Goal: Transaction & Acquisition: Purchase product/service

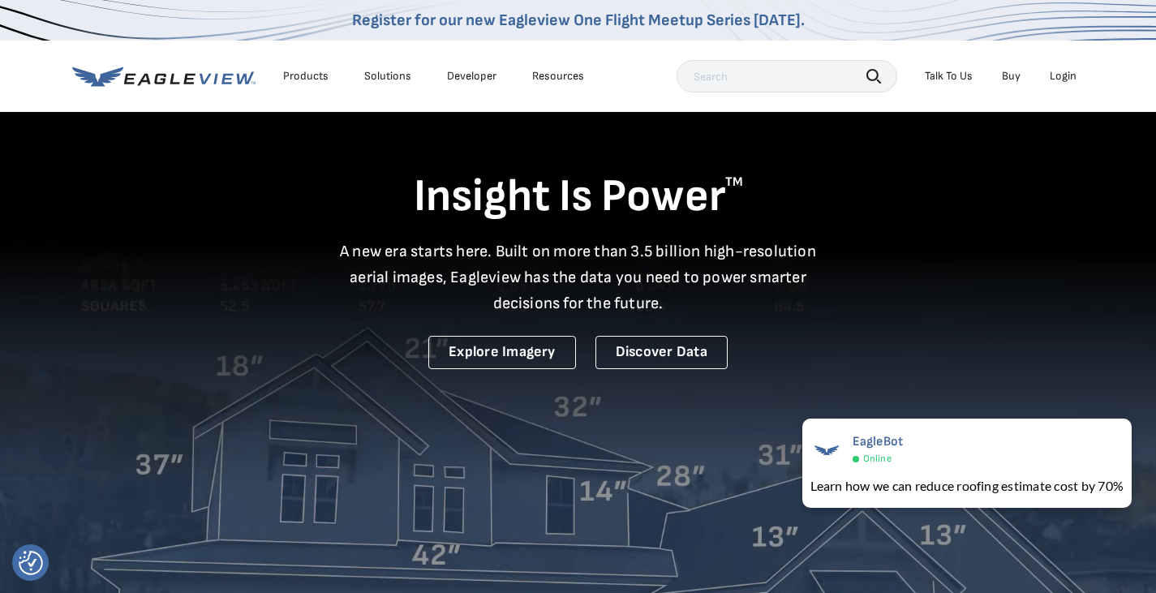
click at [1059, 77] on div "Login" at bounding box center [1062, 76] width 27 height 15
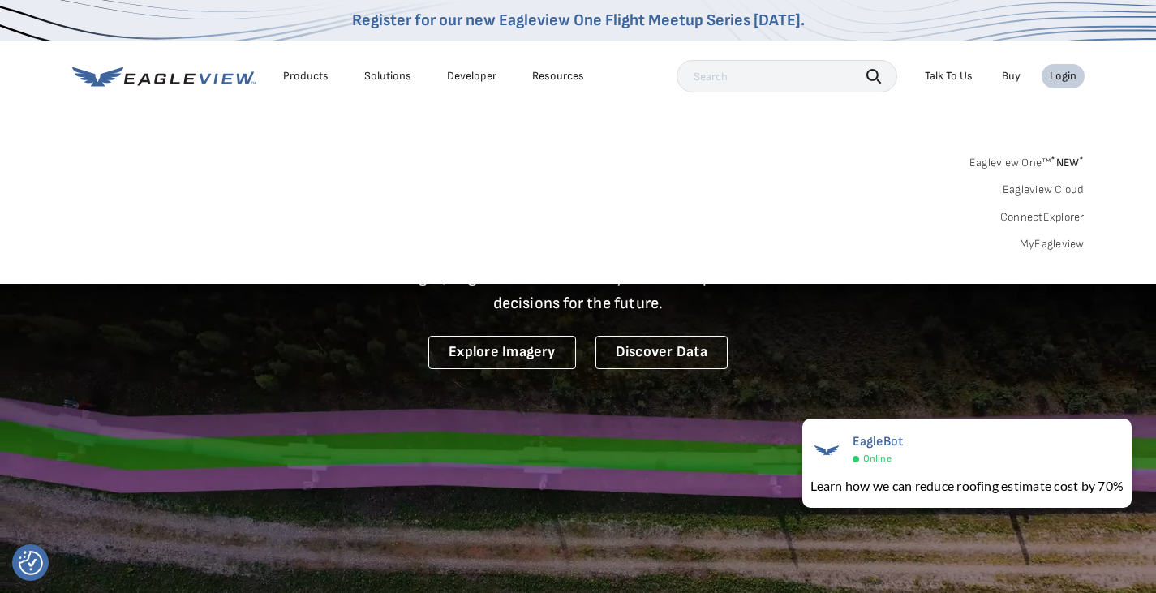
click at [1065, 78] on div "Login" at bounding box center [1062, 76] width 27 height 15
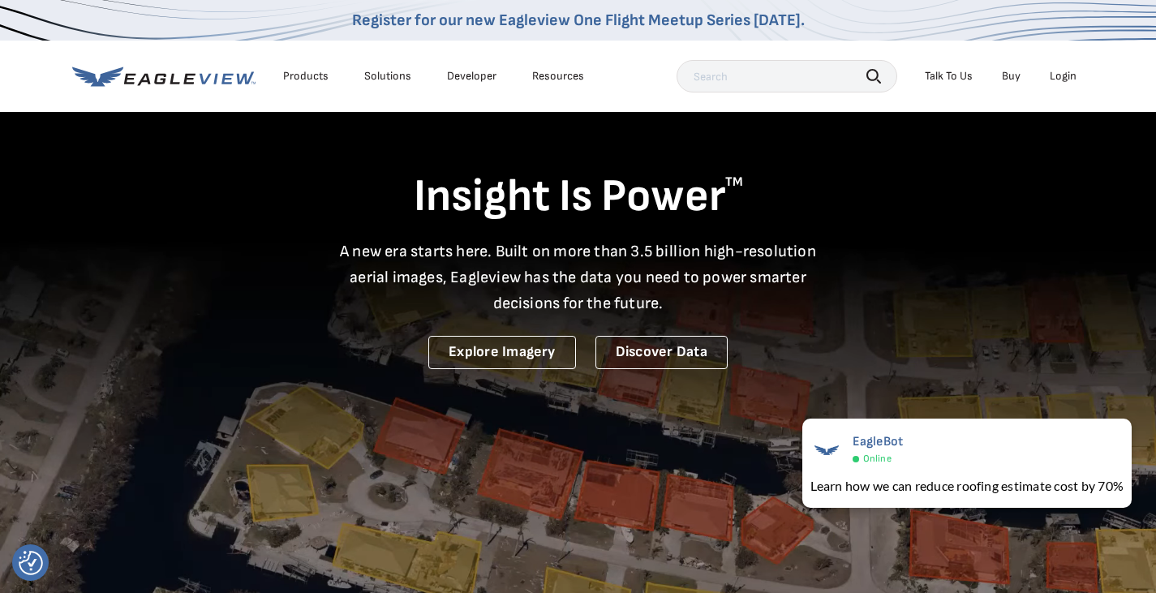
click at [1085, 89] on nav "Register for our new Eagleview One Flight Meetup Series [DATE]. Products Soluti…" at bounding box center [578, 56] width 1156 height 112
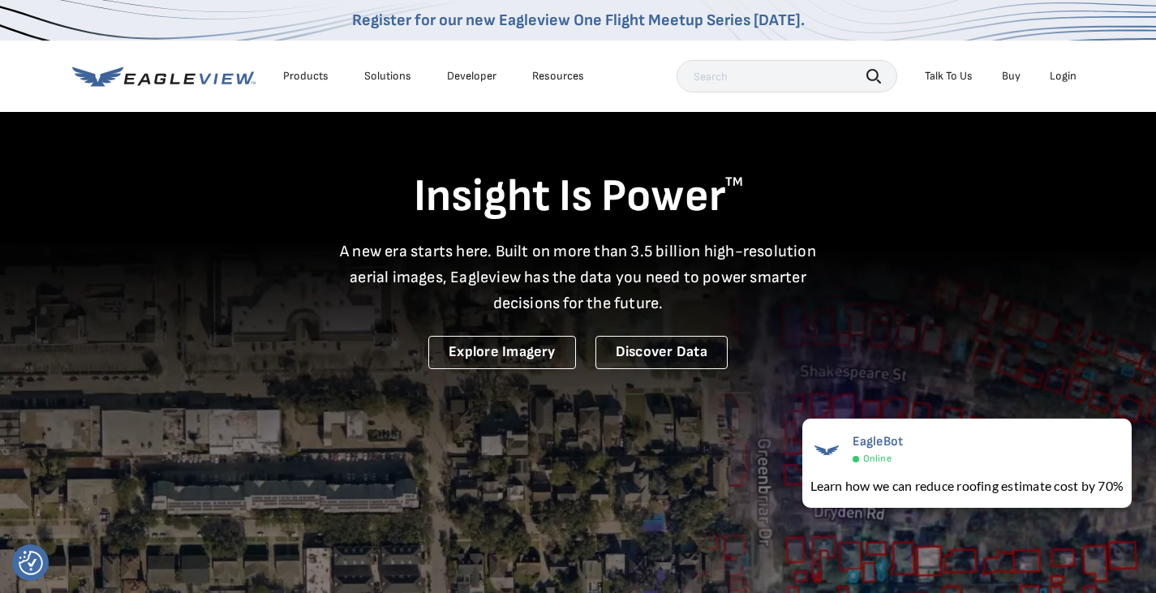
click at [1063, 78] on div "Login" at bounding box center [1062, 76] width 27 height 15
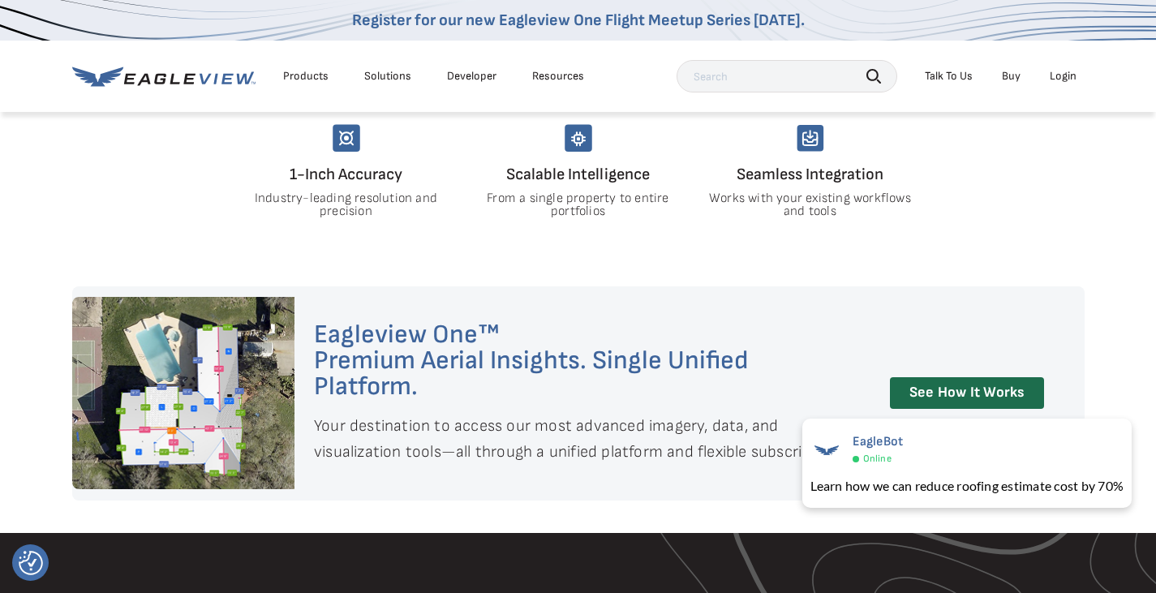
scroll to position [518, 0]
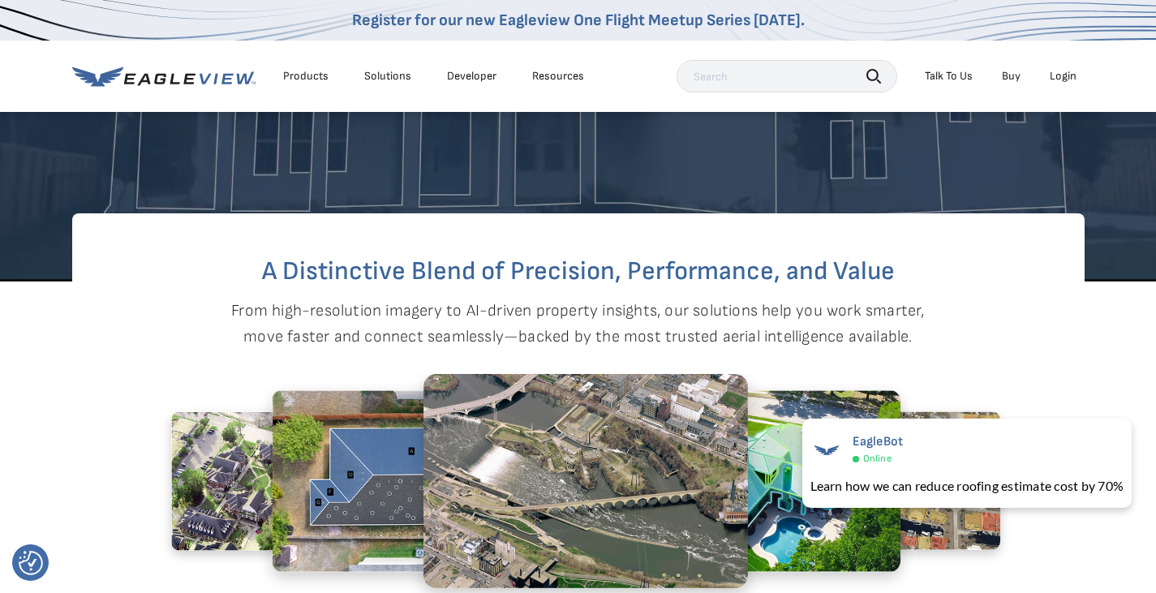
click at [1062, 79] on div "Login" at bounding box center [1062, 76] width 27 height 15
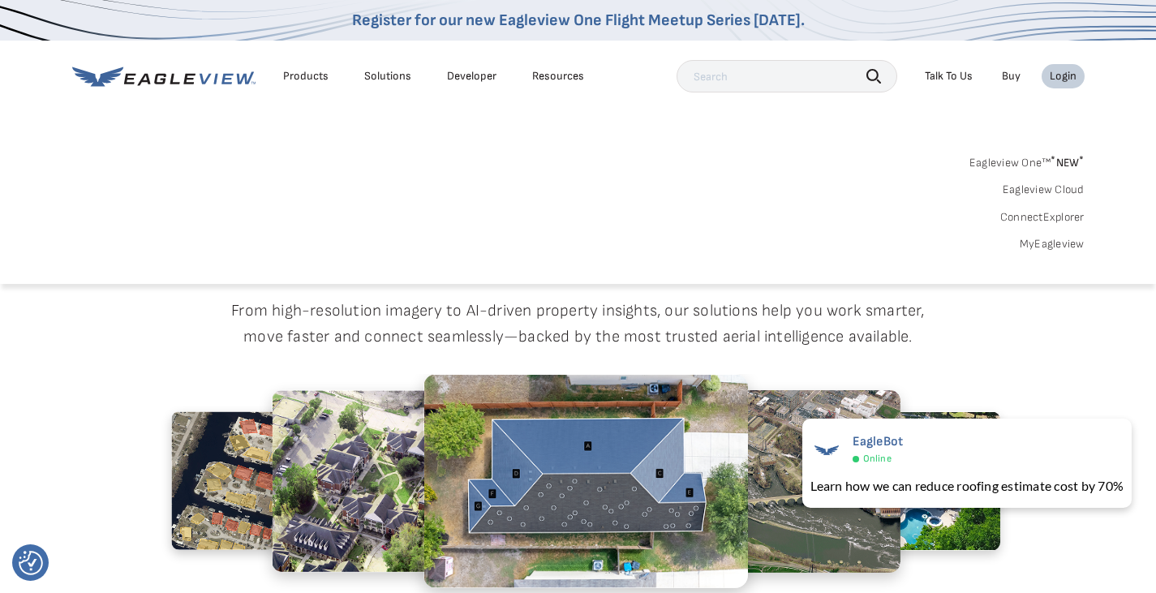
click at [987, 160] on link "Eagleview One™ * NEW *" at bounding box center [1026, 160] width 115 height 19
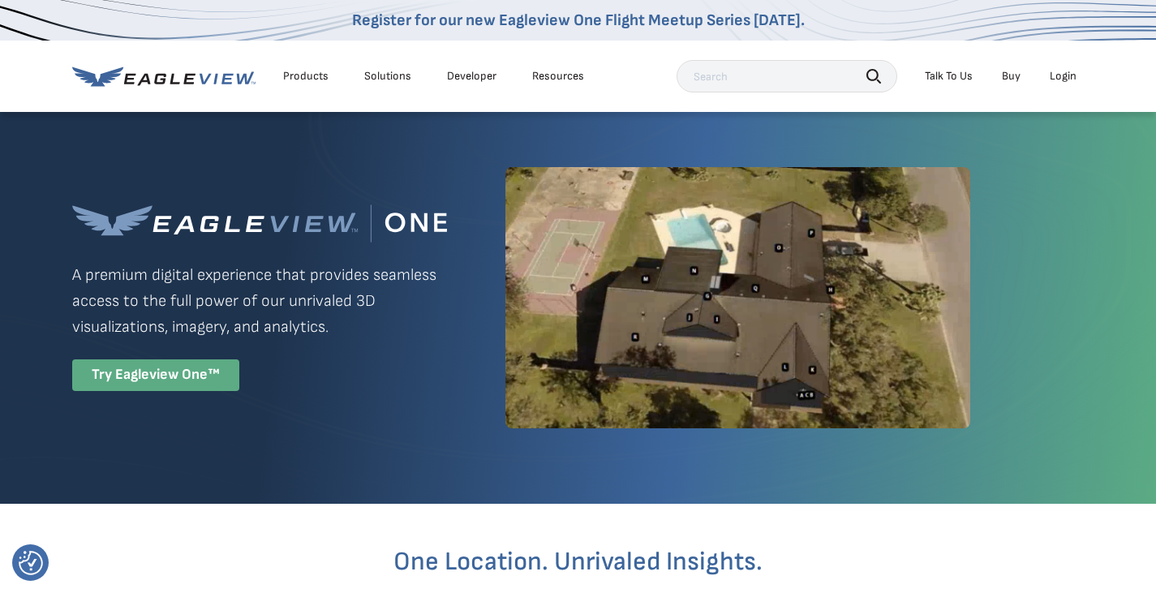
click at [162, 371] on div "Try Eagleview One™" at bounding box center [155, 375] width 167 height 32
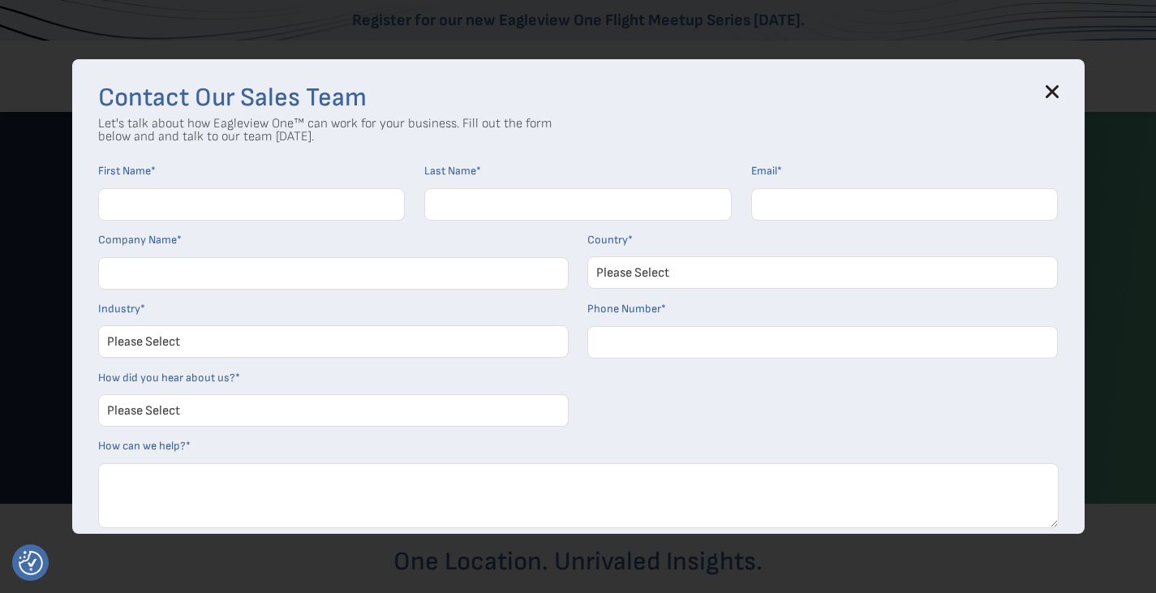
click at [1057, 97] on icon at bounding box center [1051, 92] width 11 height 11
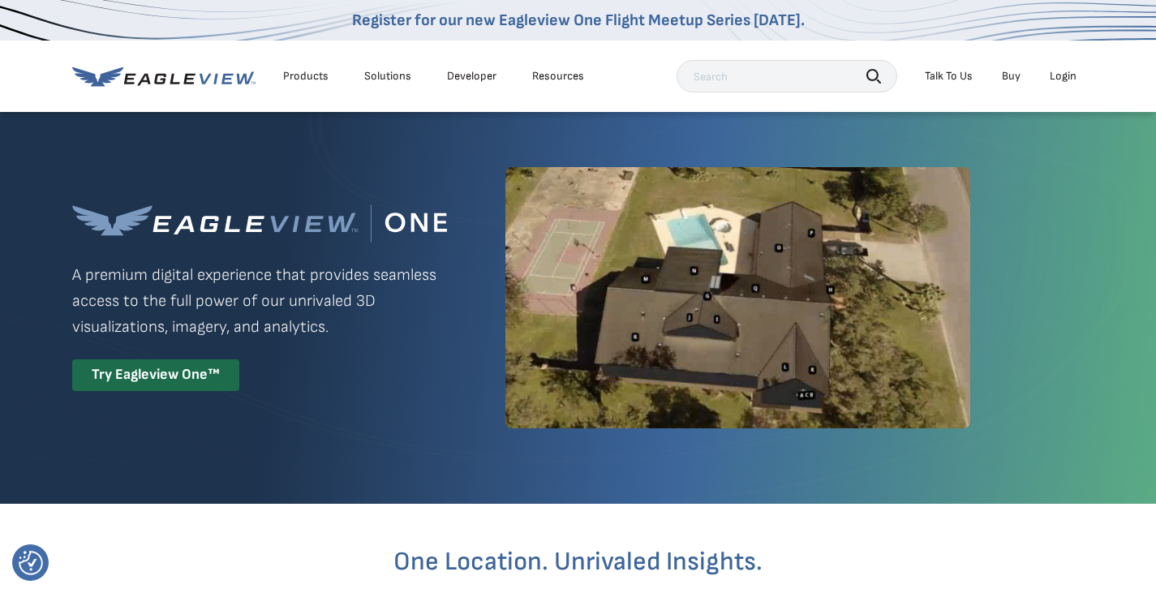
click at [1062, 74] on div "Login" at bounding box center [1062, 76] width 27 height 15
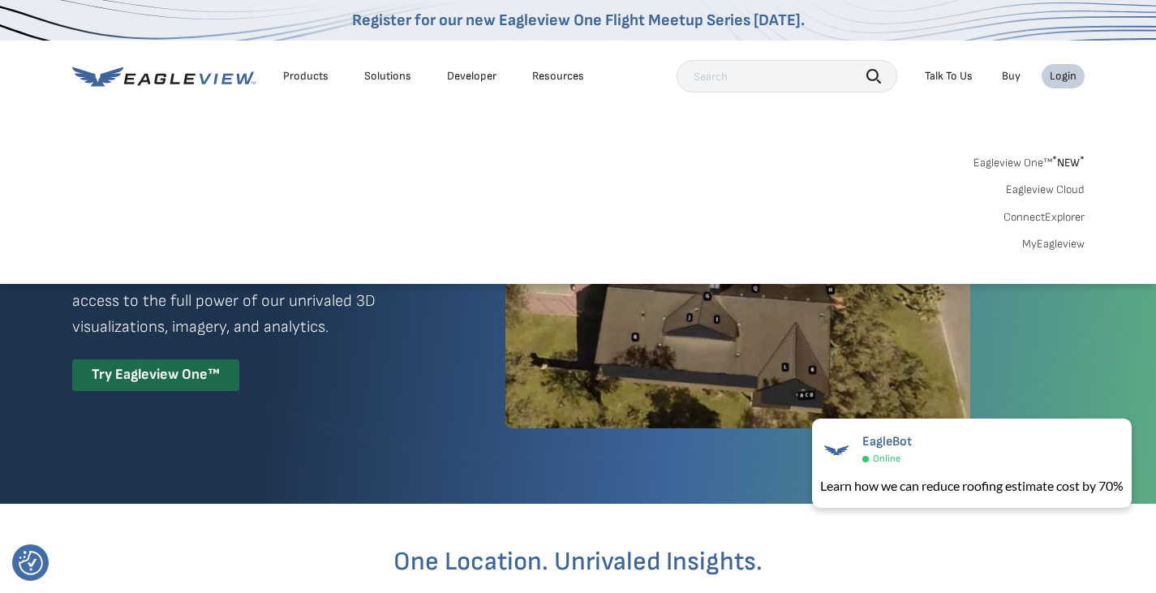
click at [1053, 254] on div "Search Products Our Product Areas Imagery 1-Inch GSD Aerial Imagery *" at bounding box center [578, 207] width 1156 height 152
click at [1044, 242] on link "MyEagleview" at bounding box center [1053, 244] width 62 height 15
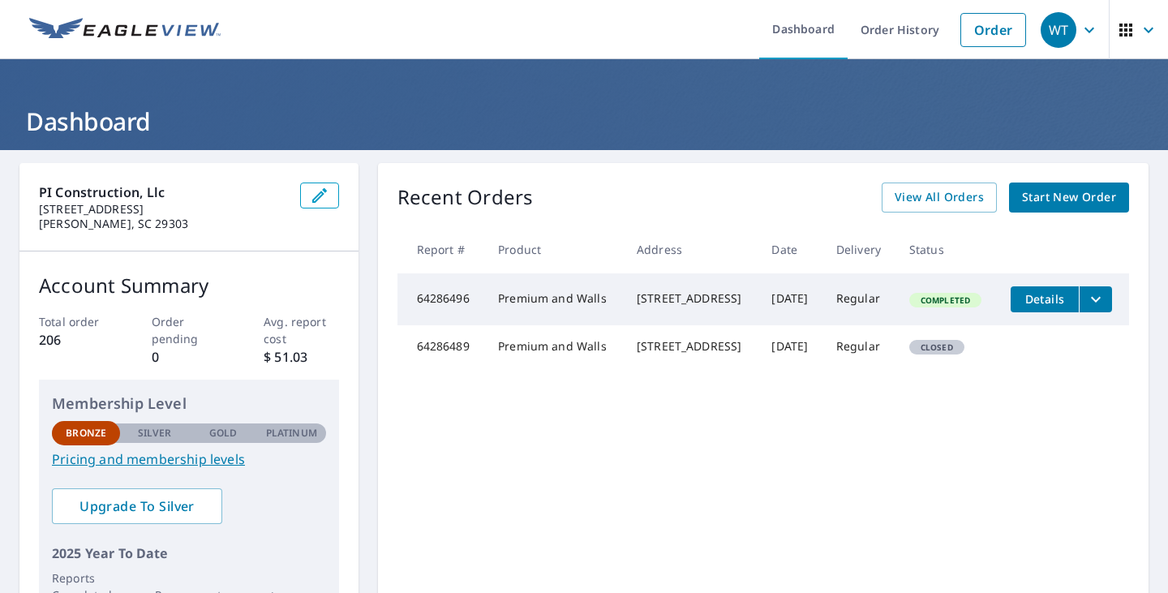
click at [1051, 204] on span "Start New Order" at bounding box center [1069, 197] width 94 height 20
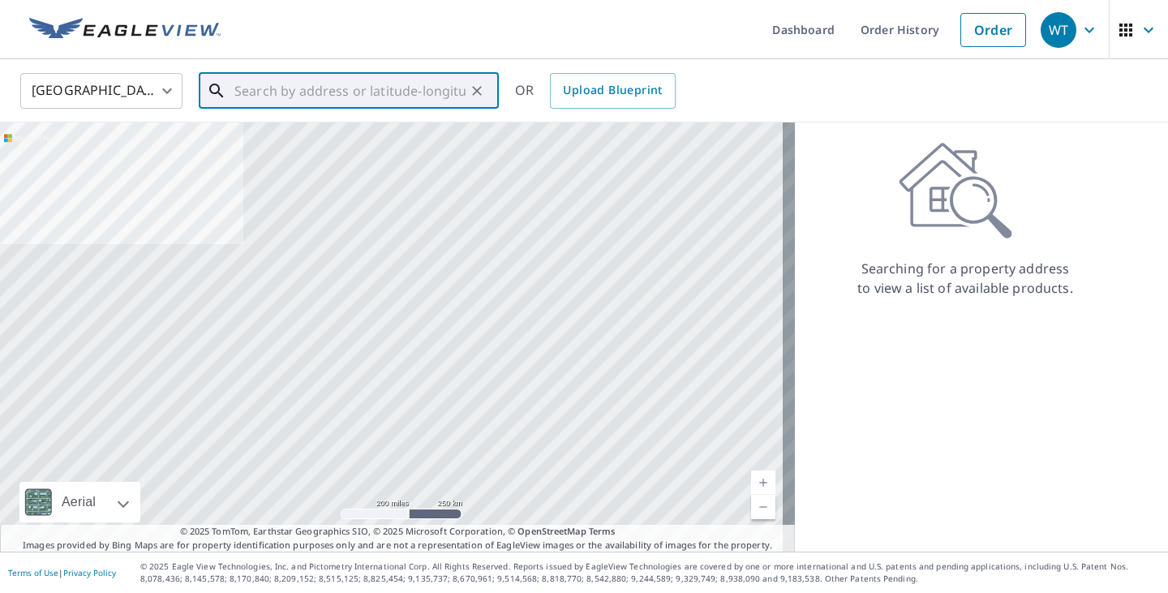
drag, startPoint x: 1051, startPoint y: 204, endPoint x: 277, endPoint y: 92, distance: 782.6
click at [277, 92] on input "text" at bounding box center [349, 90] width 231 height 45
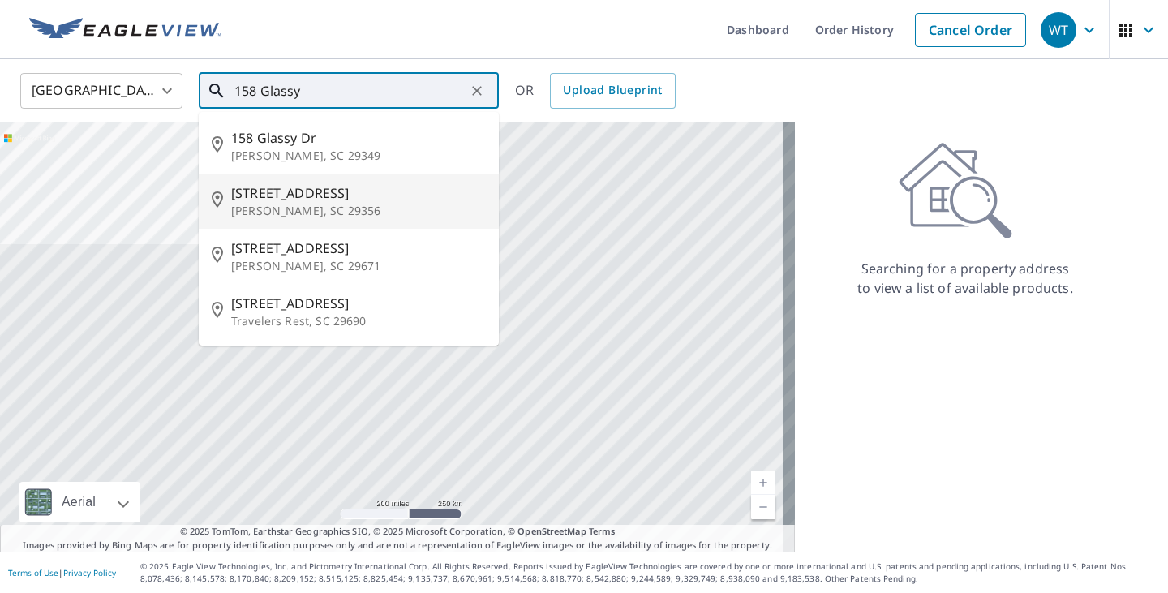
click at [272, 187] on span "158 Glassy Rd" at bounding box center [358, 192] width 255 height 19
type input "158 Glassy Rd Landrum, SC 29356"
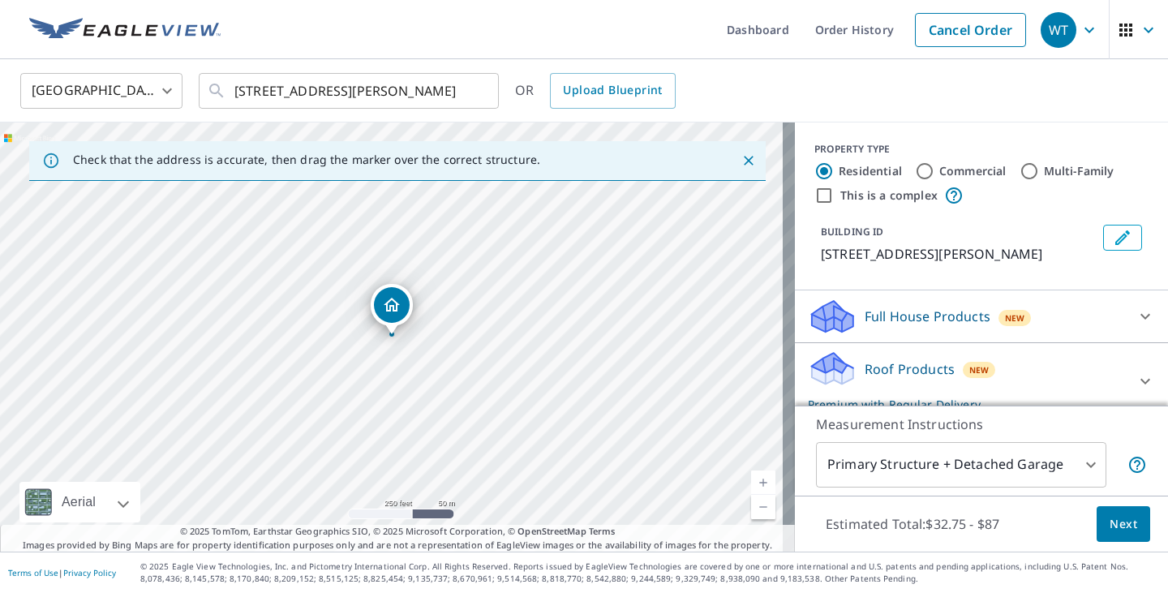
click at [843, 365] on icon at bounding box center [832, 368] width 49 height 38
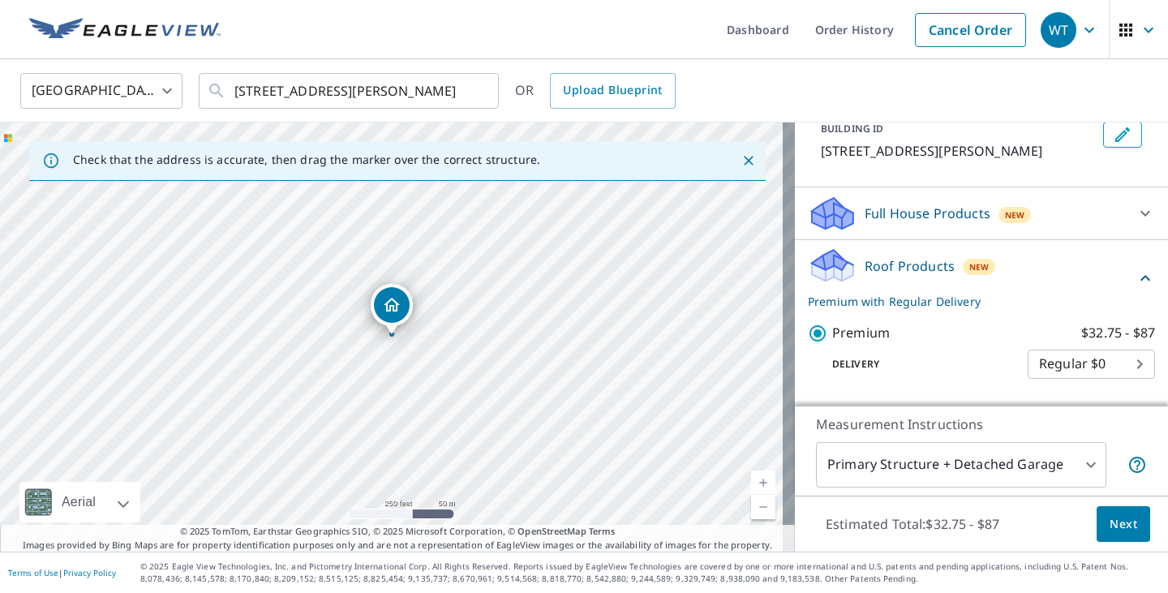
scroll to position [195, 0]
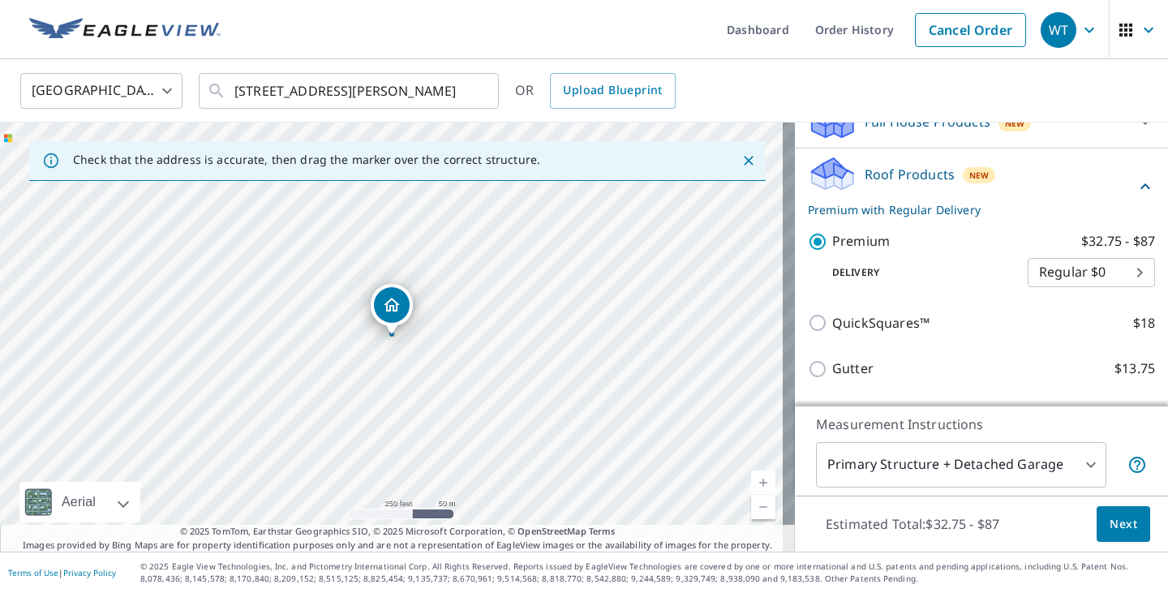
click at [1113, 517] on span "Next" at bounding box center [1123, 524] width 28 height 20
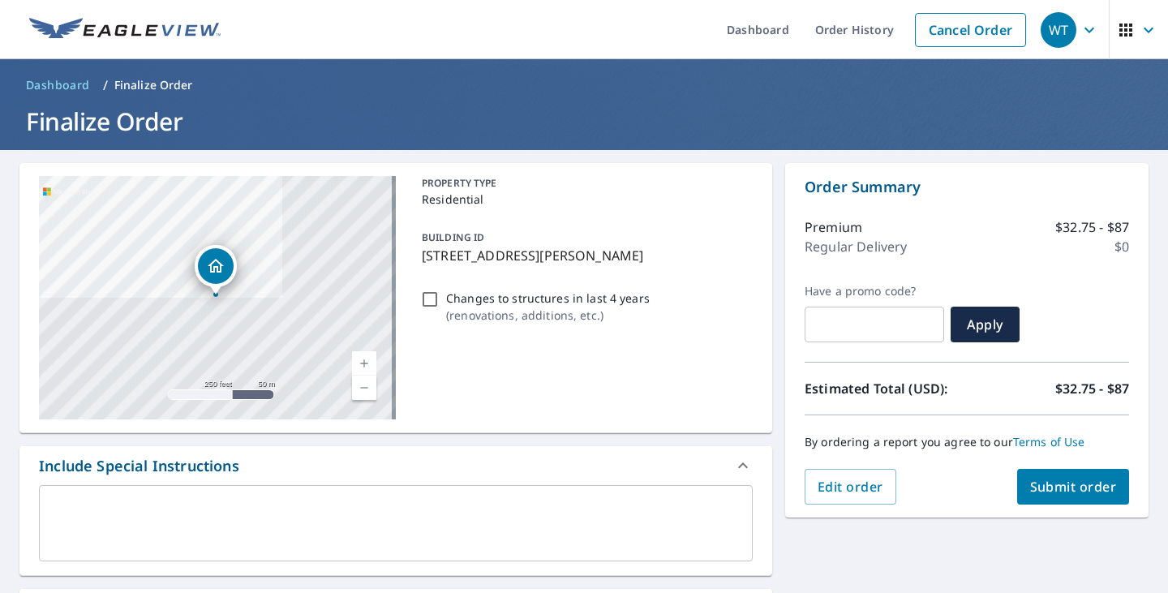
click at [102, 504] on textarea at bounding box center [395, 523] width 691 height 46
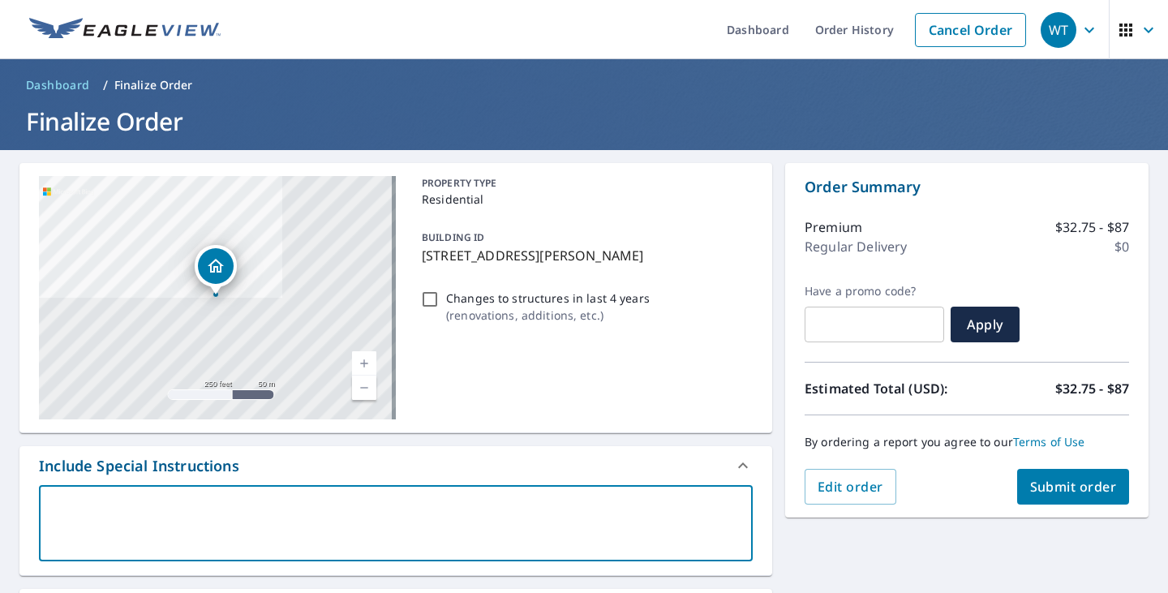
type textarea "J"
type textarea "x"
type textarea "Ju"
type textarea "x"
type textarea "Jus"
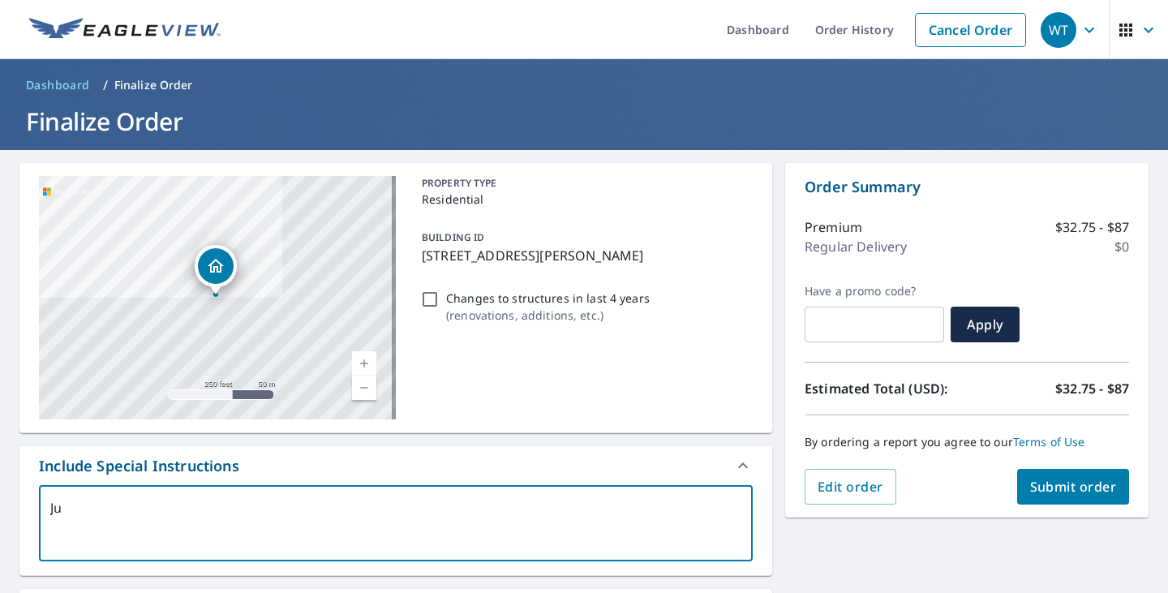
type textarea "x"
type textarea "Just"
type textarea "x"
type textarea "Just"
type textarea "x"
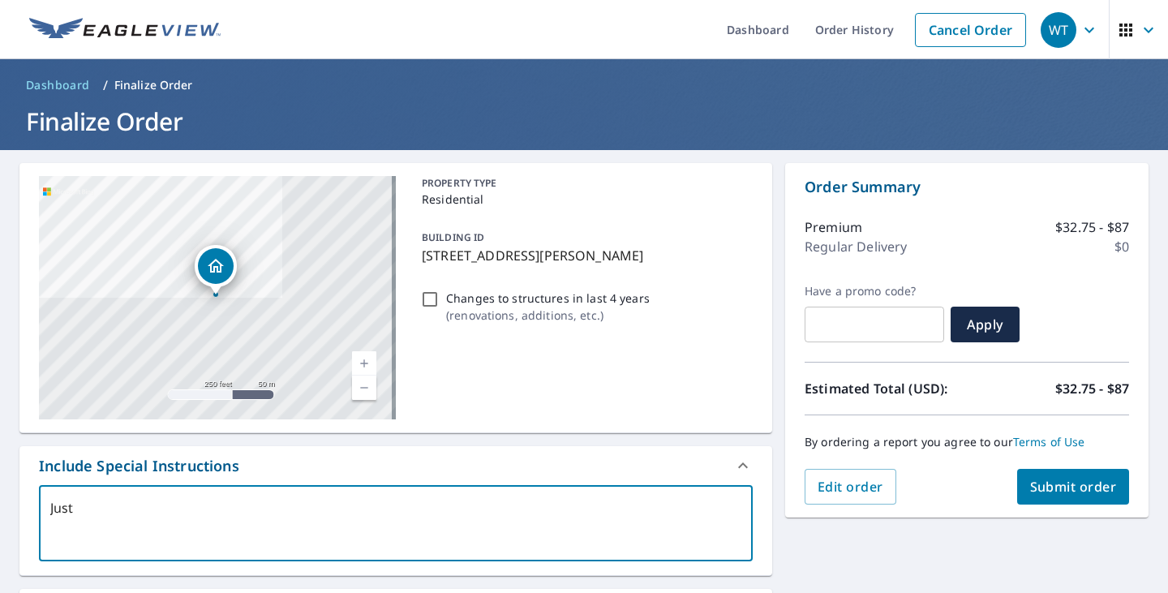
type textarea "Just r"
type textarea "x"
type textarea "Just ro"
type textarea "x"
type textarea "Just roo"
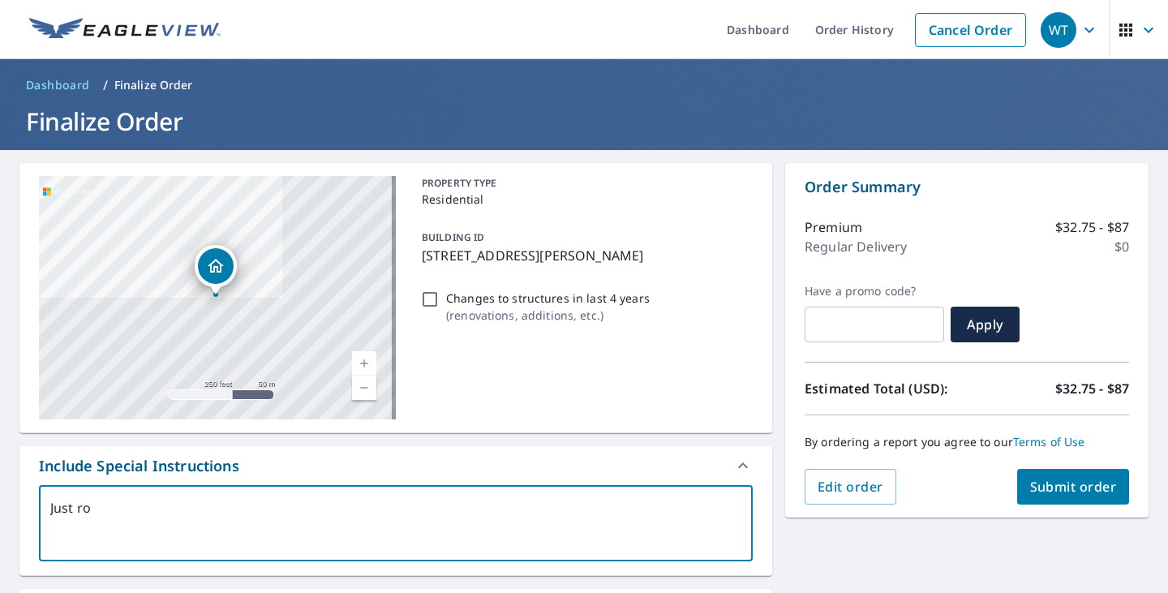
type textarea "x"
type textarea "Just roof"
type textarea "x"
type textarea "Just roof"
click at [1057, 490] on span "Submit order" at bounding box center [1073, 487] width 87 height 18
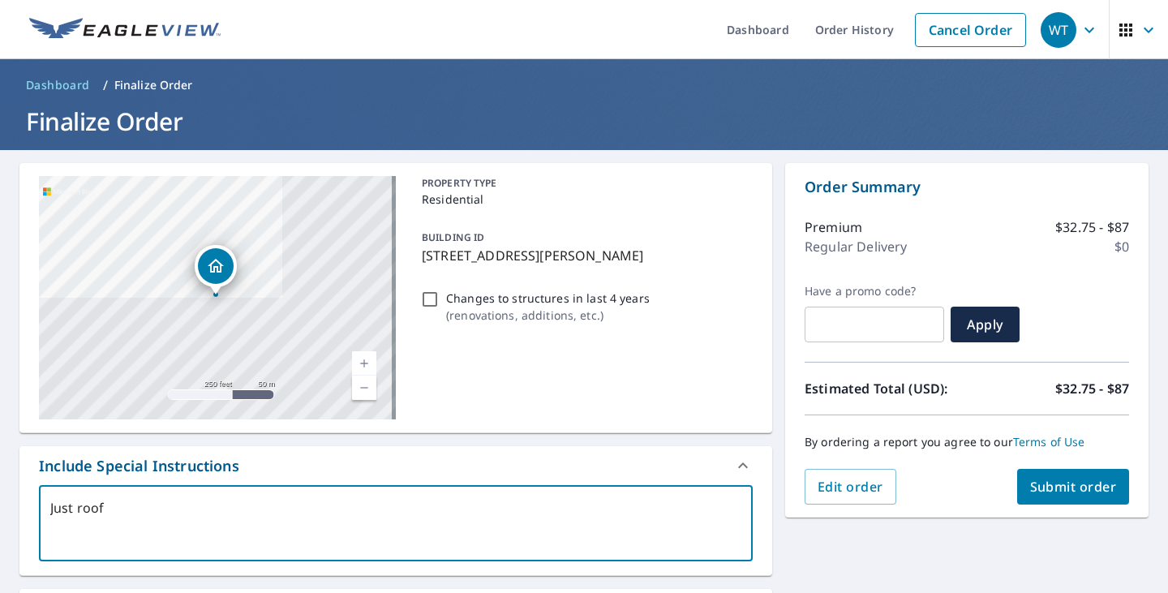
type textarea "x"
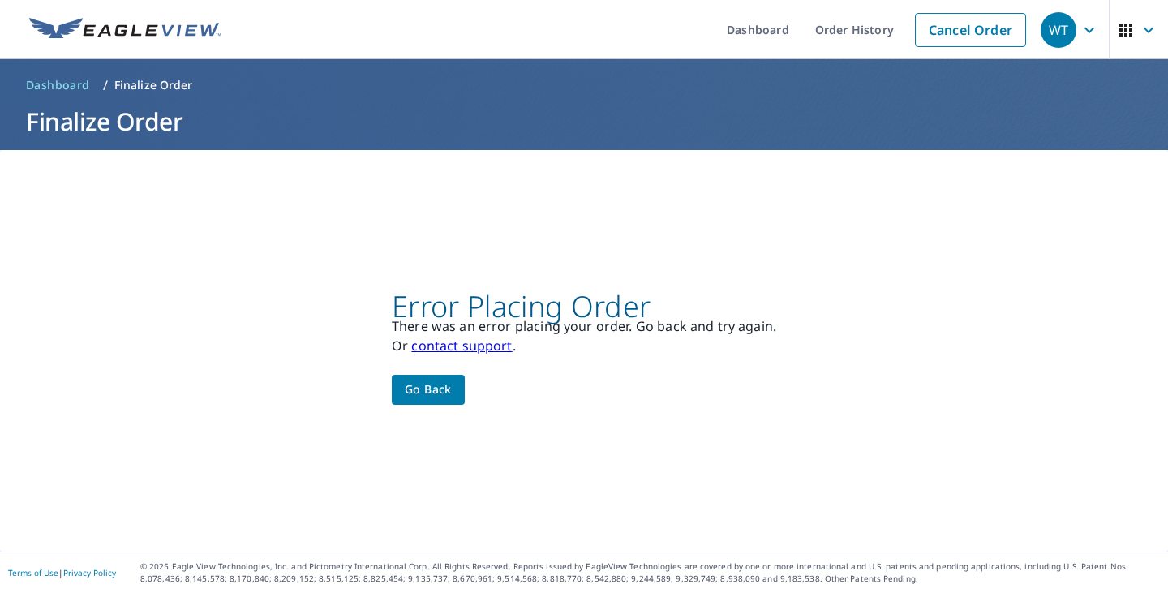
click at [435, 397] on span "Go back" at bounding box center [428, 389] width 47 height 20
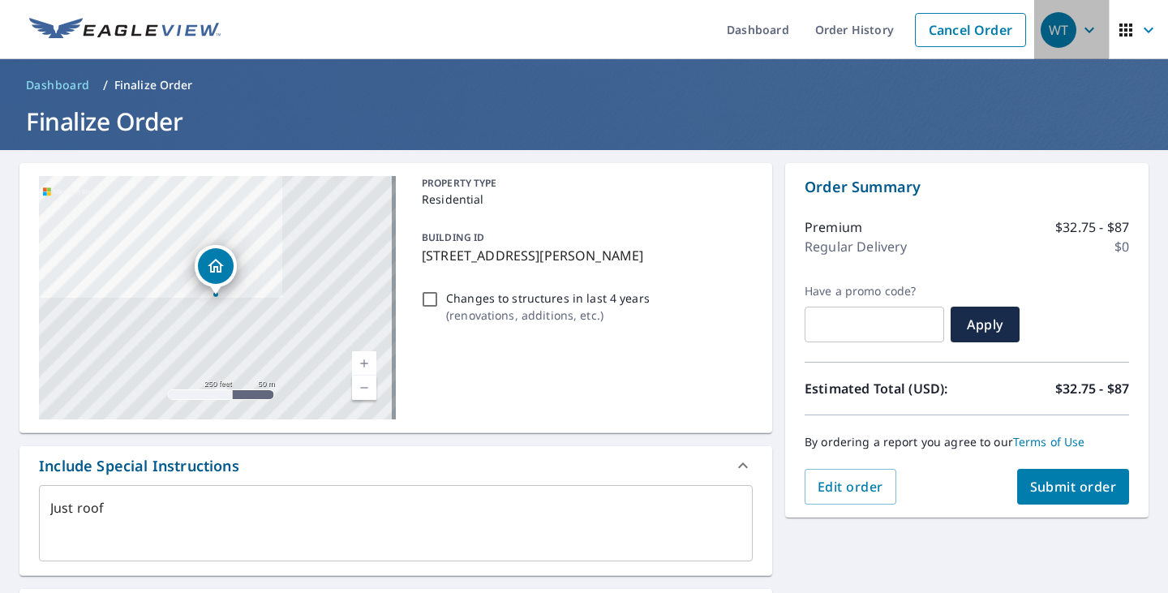
click at [1084, 29] on icon "button" at bounding box center [1089, 30] width 10 height 6
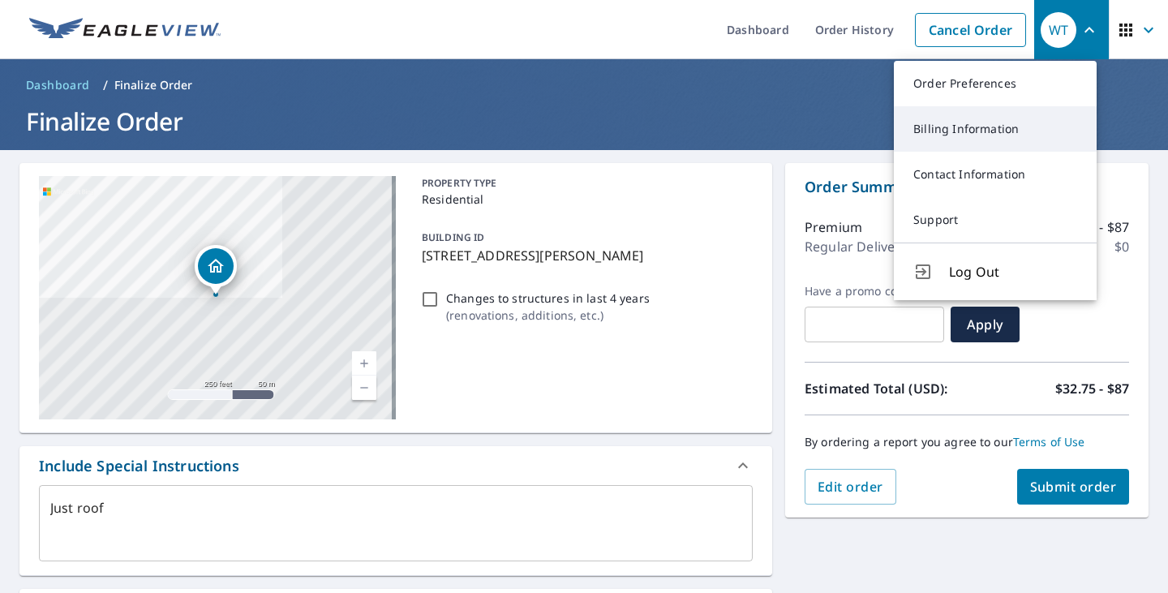
click at [972, 135] on link "Billing Information" at bounding box center [995, 128] width 203 height 45
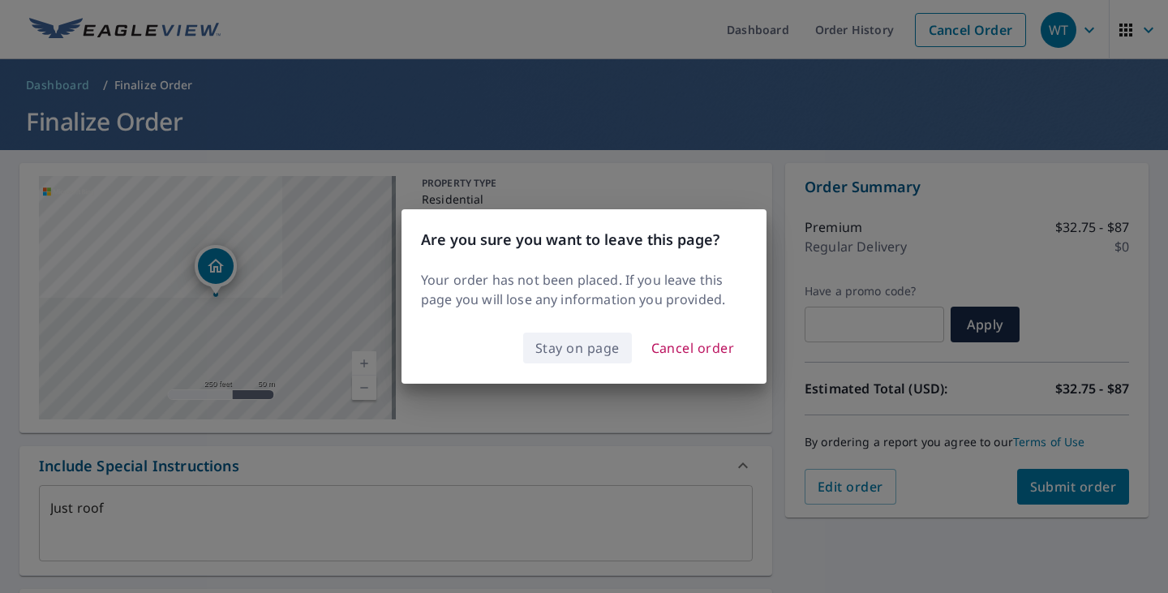
click at [605, 346] on span "Stay on page" at bounding box center [577, 348] width 84 height 23
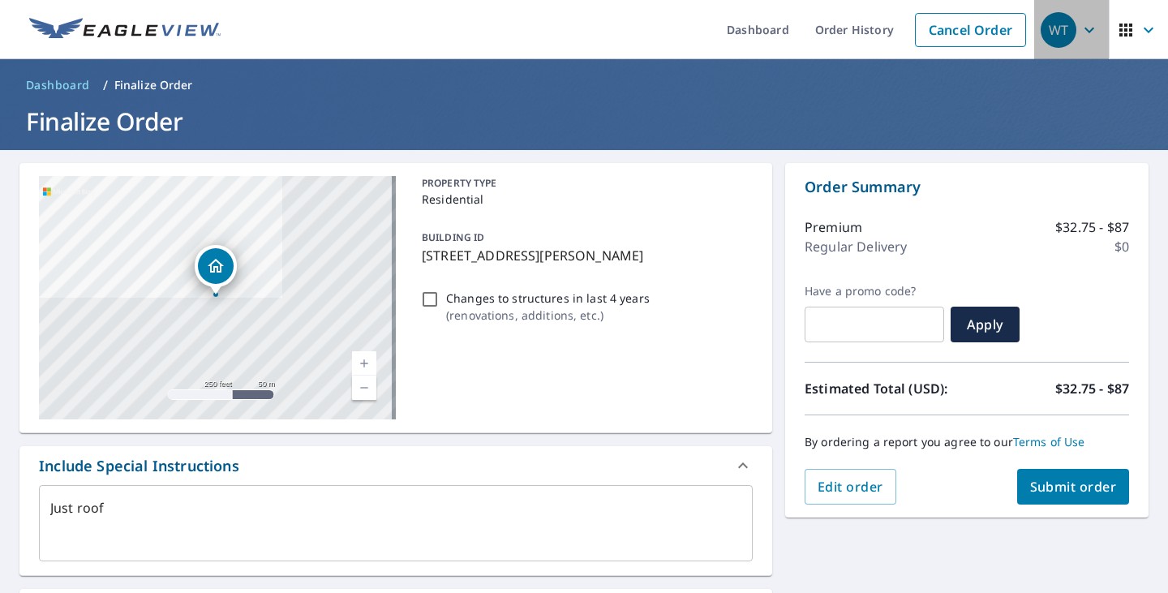
click at [1079, 25] on icon "button" at bounding box center [1088, 29] width 19 height 19
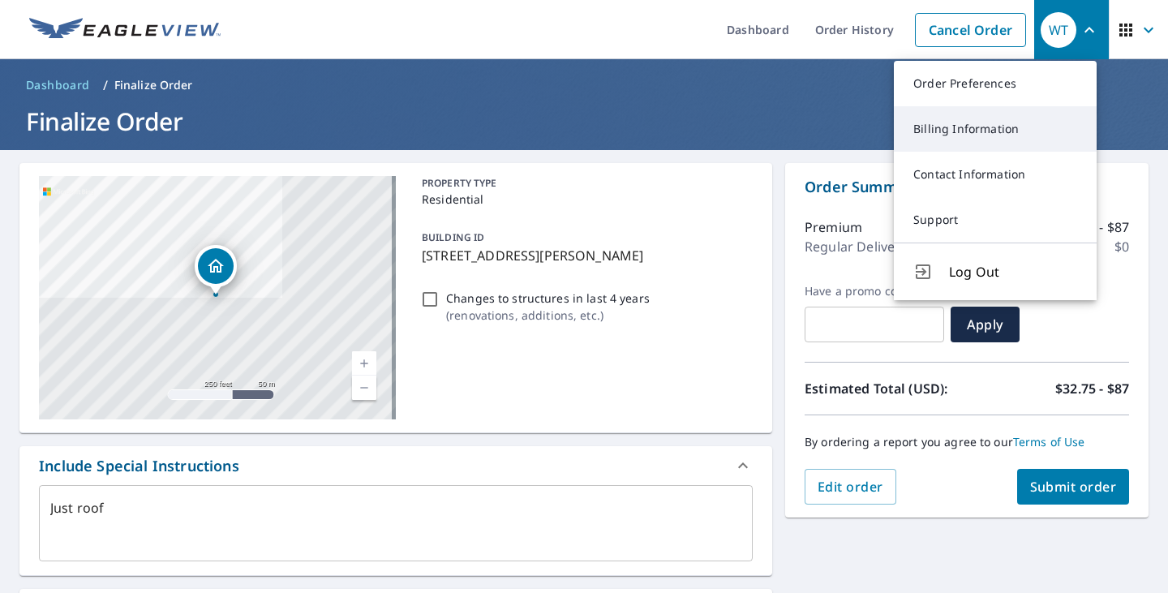
click at [967, 122] on link "Billing Information" at bounding box center [995, 128] width 203 height 45
type textarea "x"
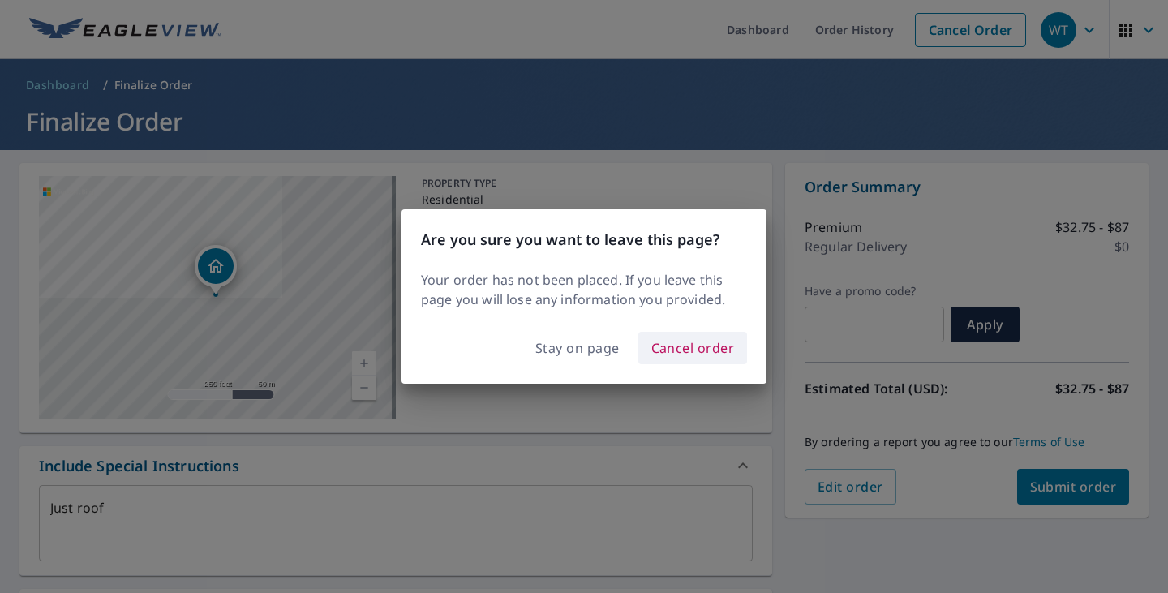
click at [688, 349] on span "Cancel order" at bounding box center [693, 348] width 84 height 23
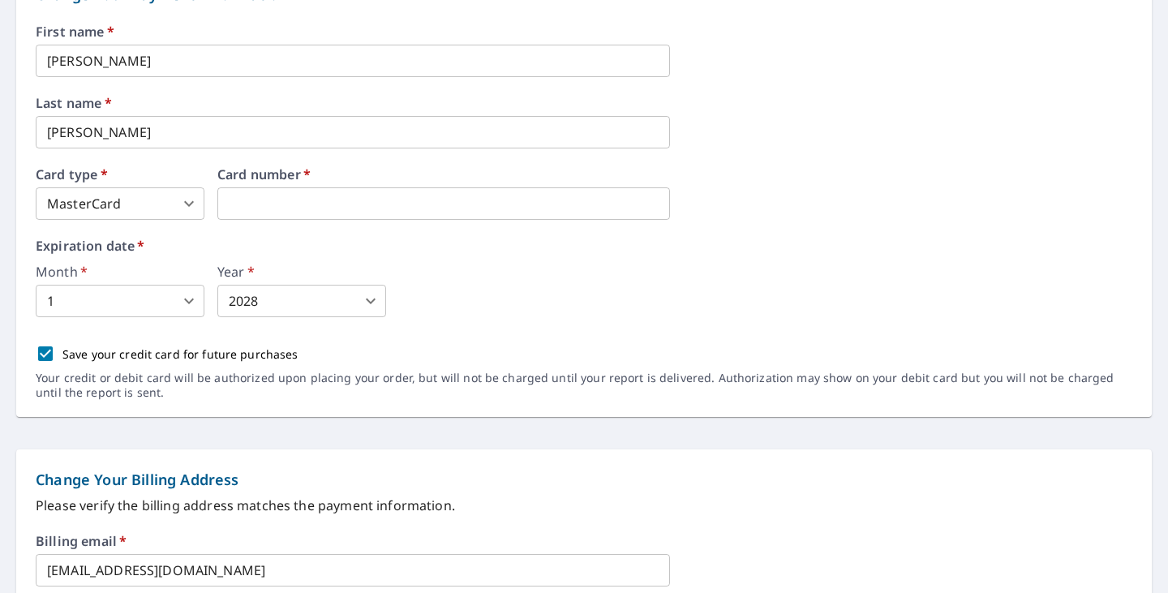
scroll to position [231, 0]
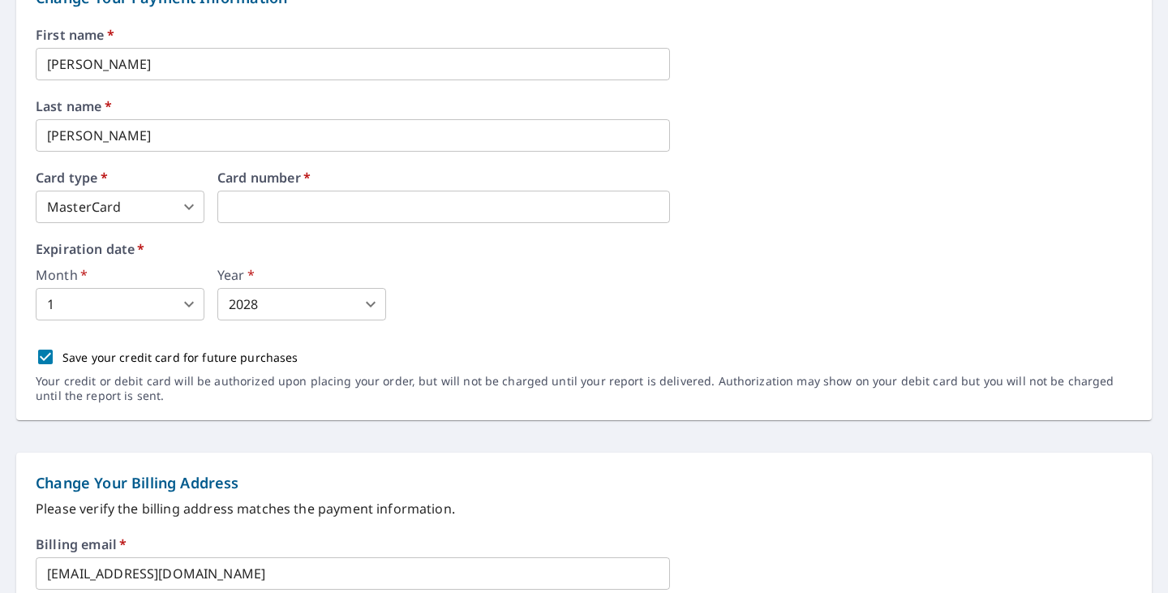
click at [791, 338] on div "First name   * Wesley ​ Last name   * Taylor ​ Card type   * MasterCard 3 ​ Car…" at bounding box center [584, 224] width 1096 height 392
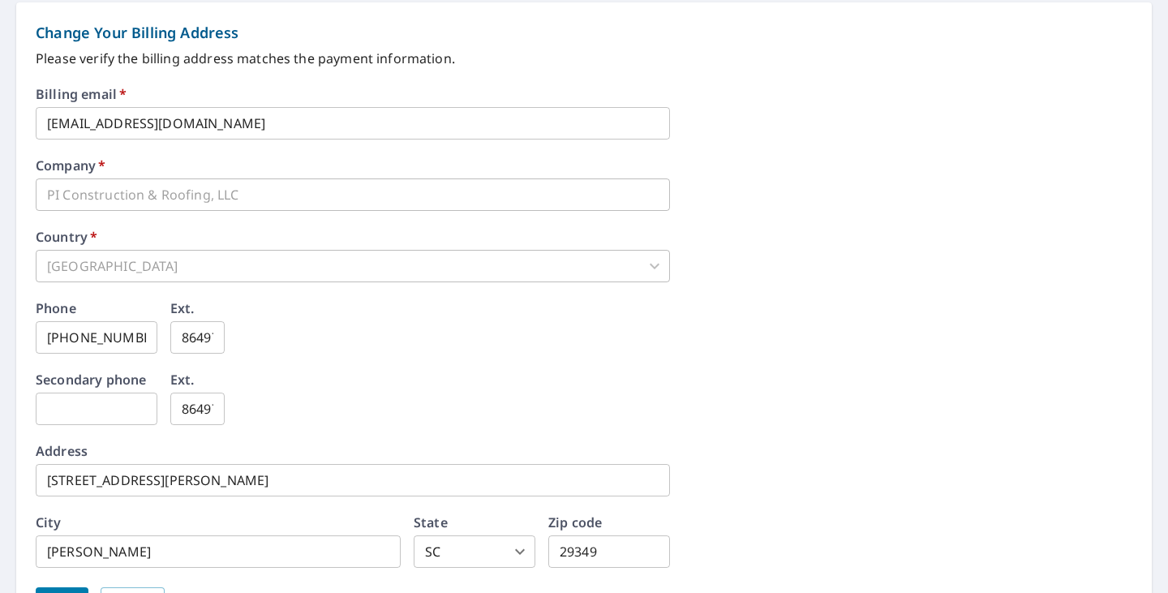
scroll to position [683, 0]
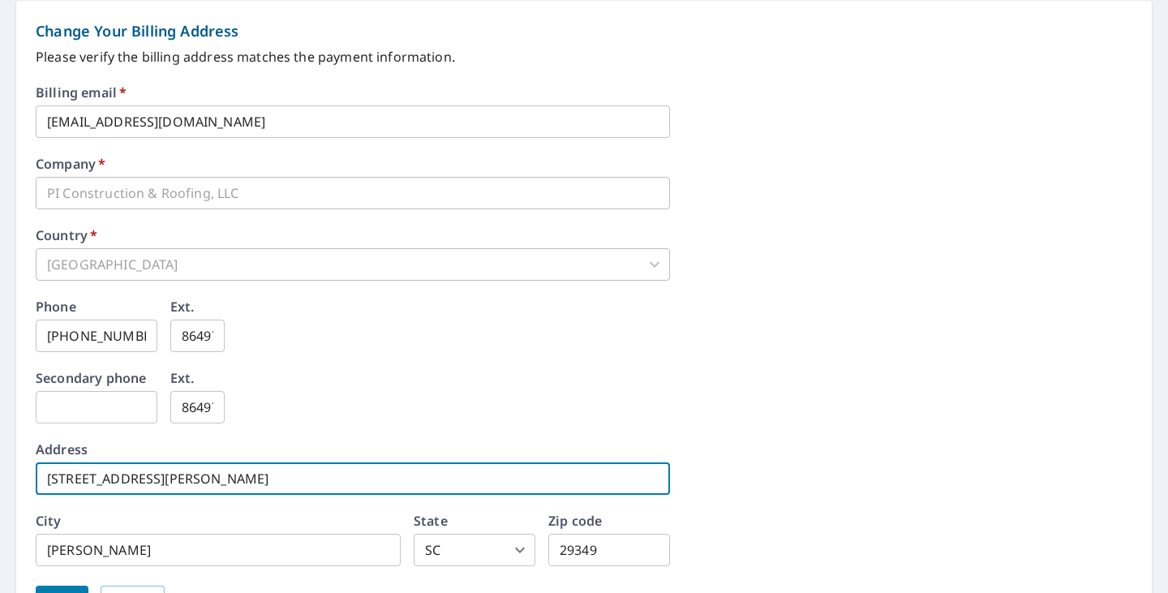
click at [44, 481] on input "653 Cothran Creek Road" at bounding box center [353, 478] width 634 height 32
type input "d"
type input "930 Hospitality Drive"
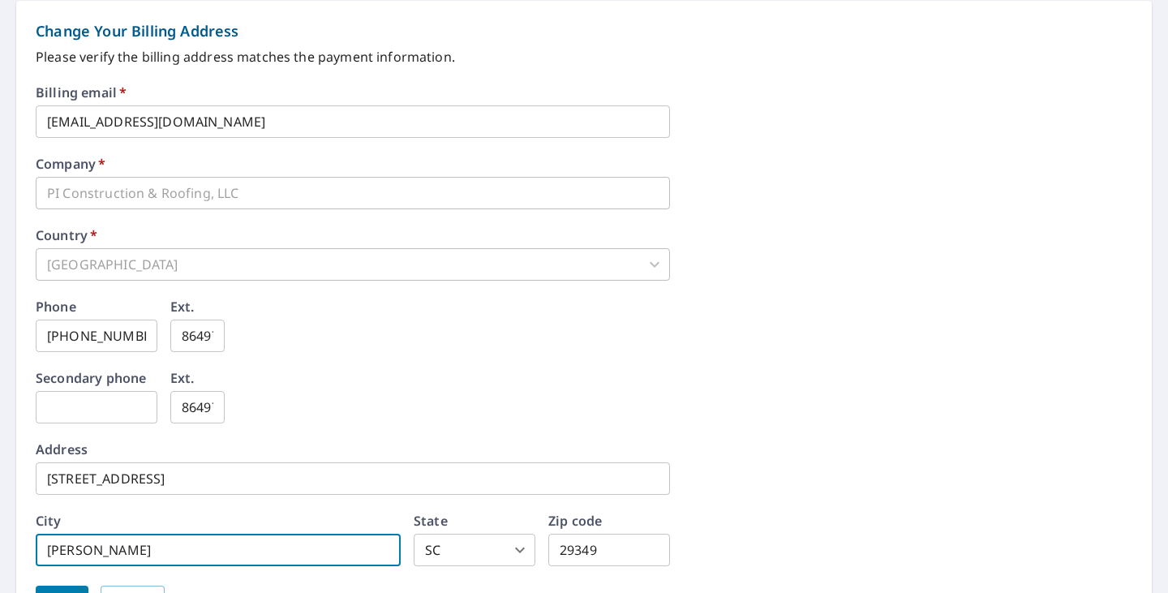
click at [41, 551] on input "Inman" at bounding box center [218, 550] width 365 height 32
type input "Spartanburg"
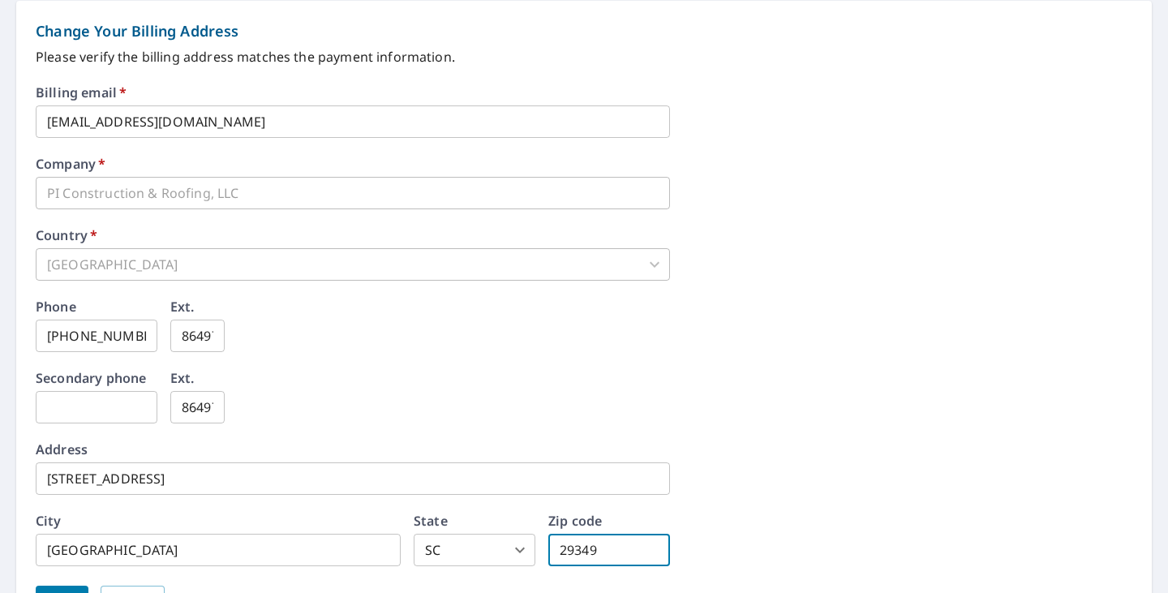
click at [586, 548] on input "29349" at bounding box center [609, 550] width 122 height 32
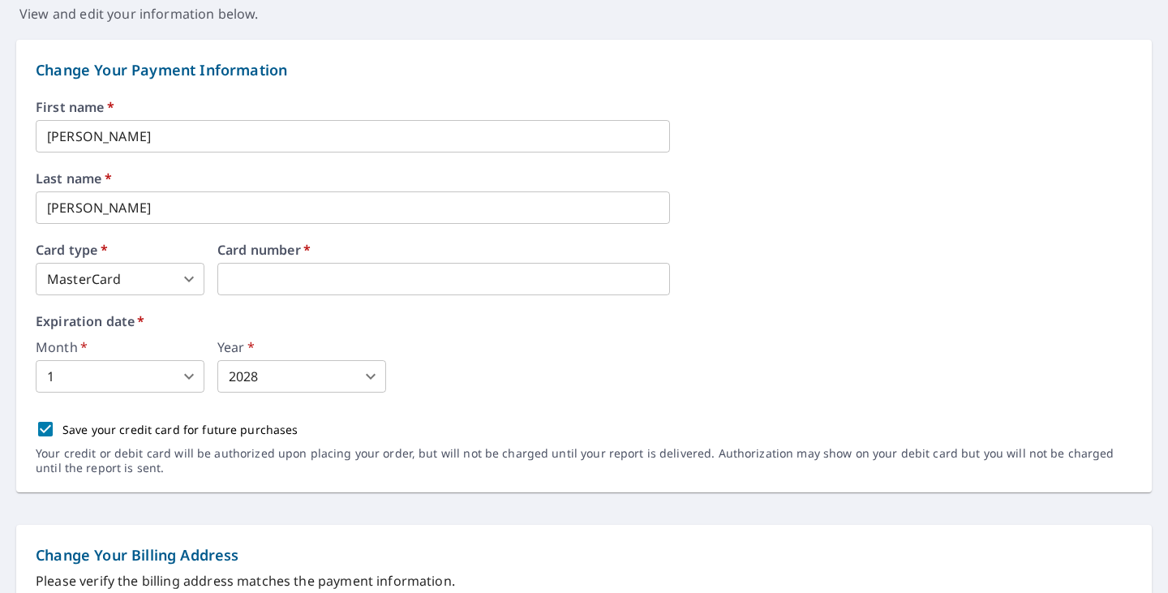
scroll to position [157, 0]
type input "29303"
click at [75, 500] on form "Change Your Payment Information First name   * Wesley ​ Last name   * Taylor ​ …" at bounding box center [584, 600] width 1168 height 1151
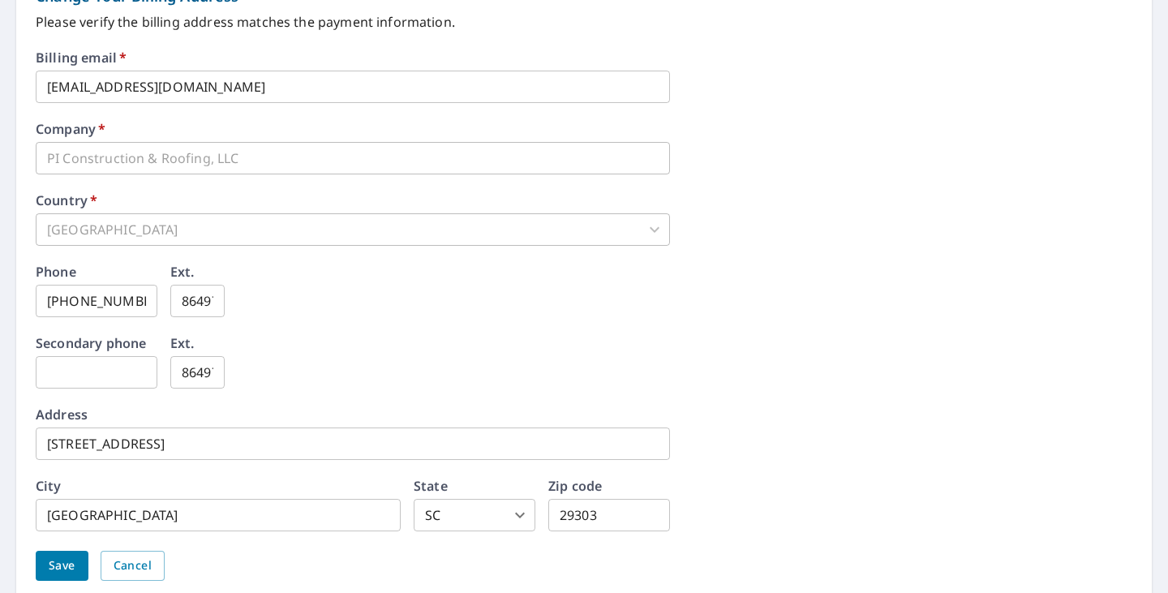
scroll to position [782, 0]
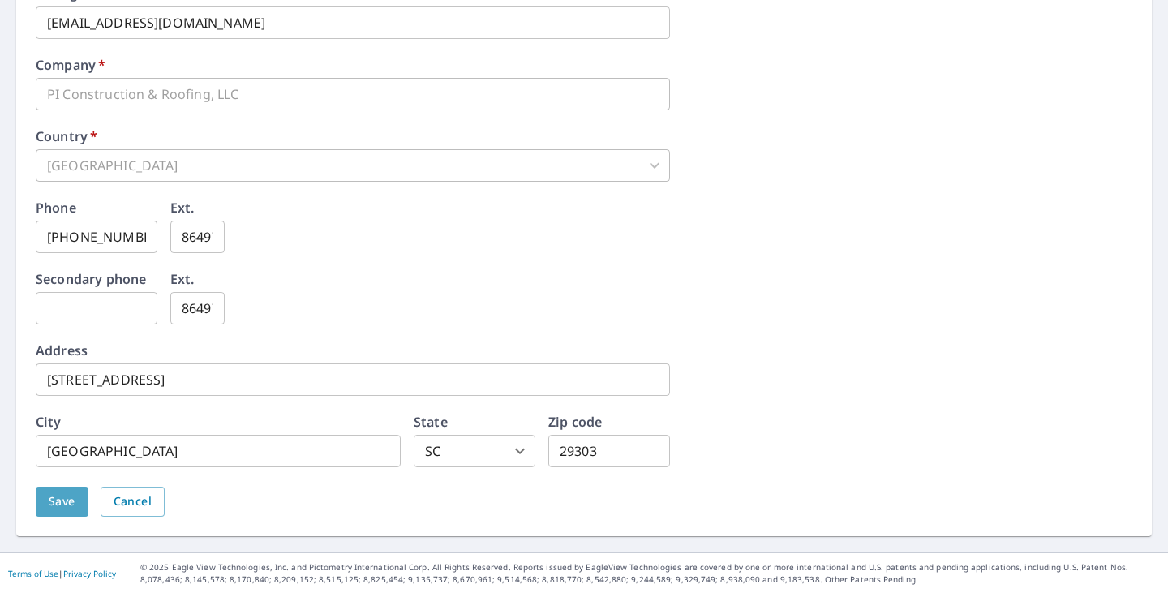
click at [62, 499] on span "Save" at bounding box center [62, 501] width 27 height 20
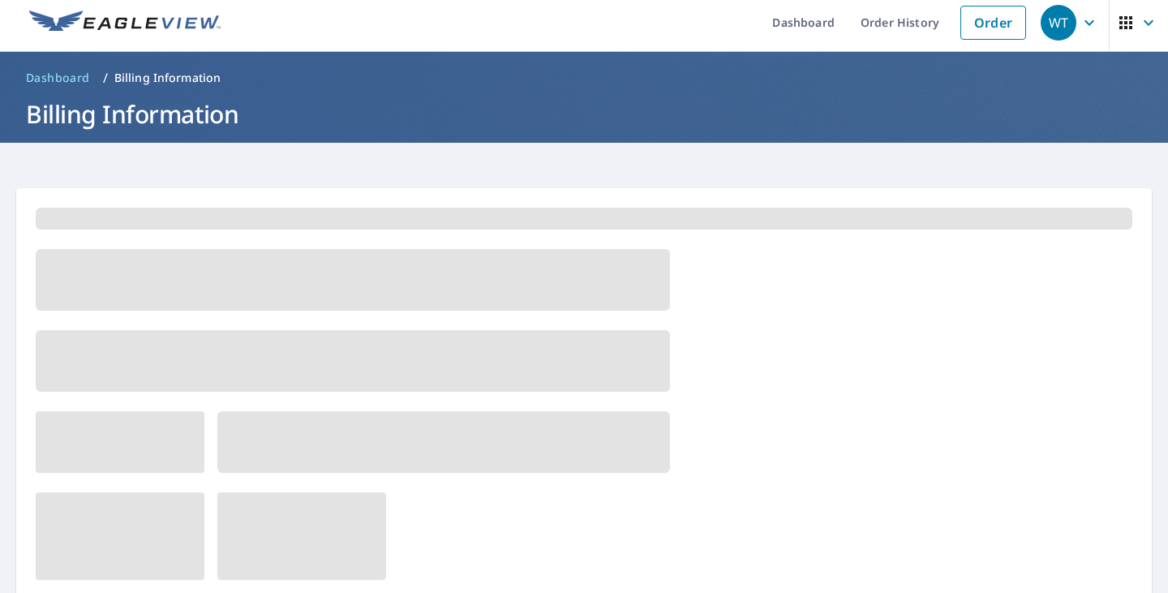
scroll to position [0, 0]
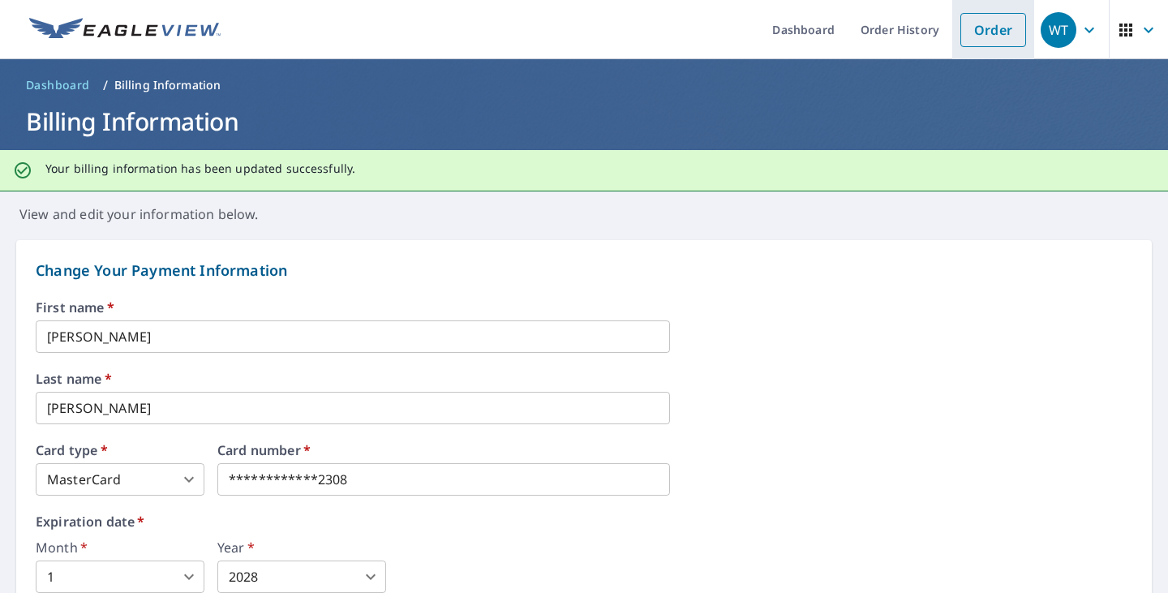
click at [990, 20] on link "Order" at bounding box center [993, 30] width 66 height 34
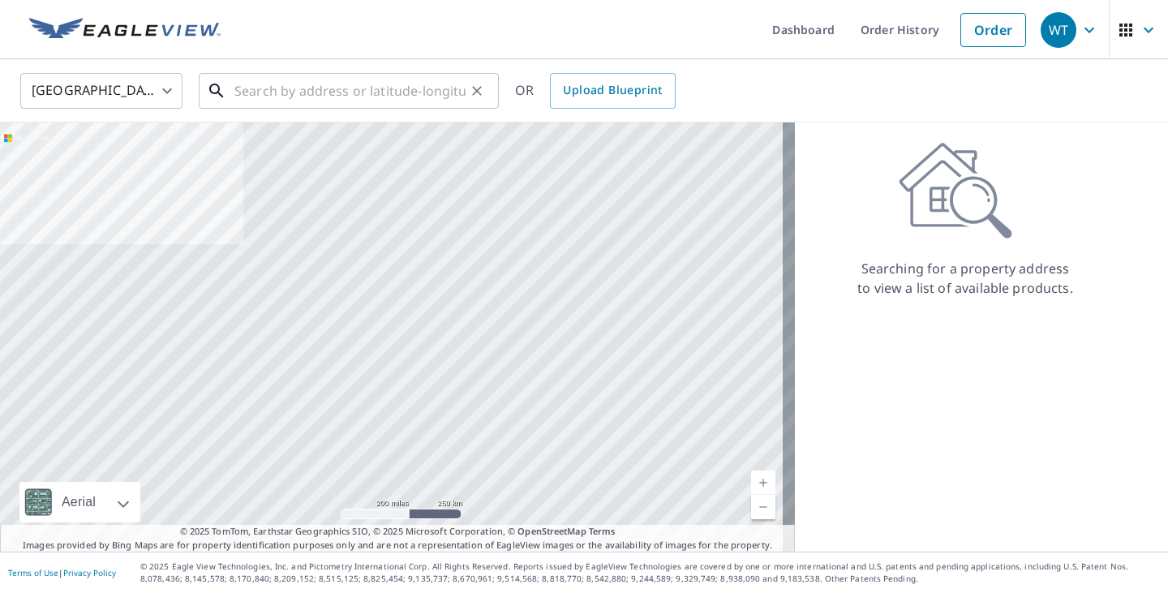
click at [298, 105] on input "text" at bounding box center [349, 90] width 231 height 45
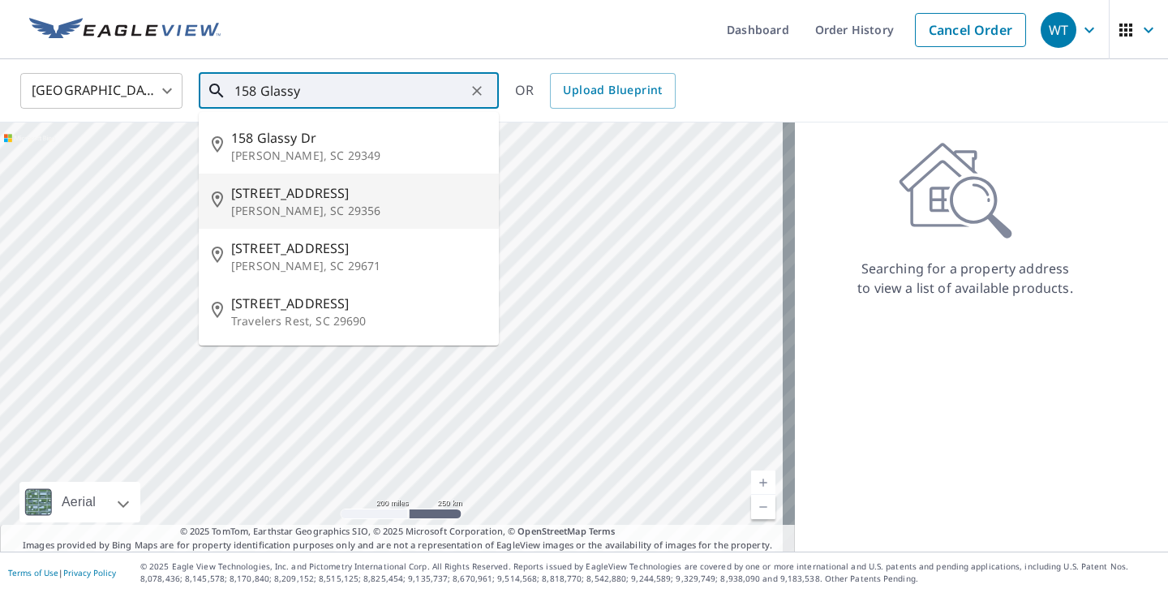
click at [293, 194] on span "158 Glassy Rd" at bounding box center [358, 192] width 255 height 19
type input "158 Glassy Rd Landrum, SC 29356"
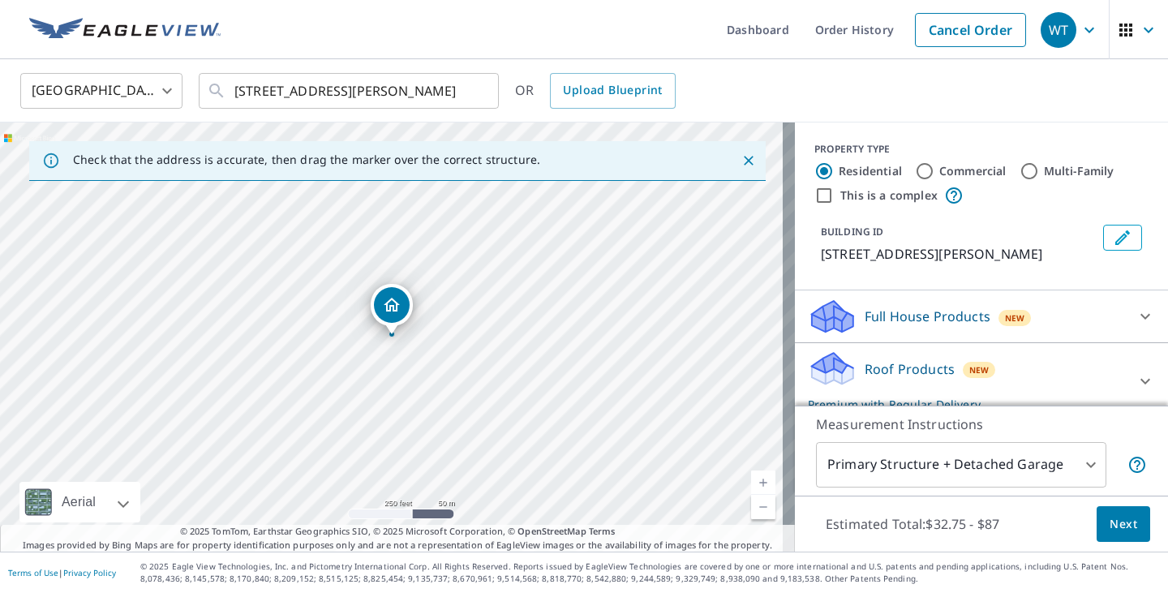
click at [878, 369] on p "Roof Products" at bounding box center [909, 368] width 90 height 19
click at [1109, 531] on span "Next" at bounding box center [1123, 524] width 28 height 20
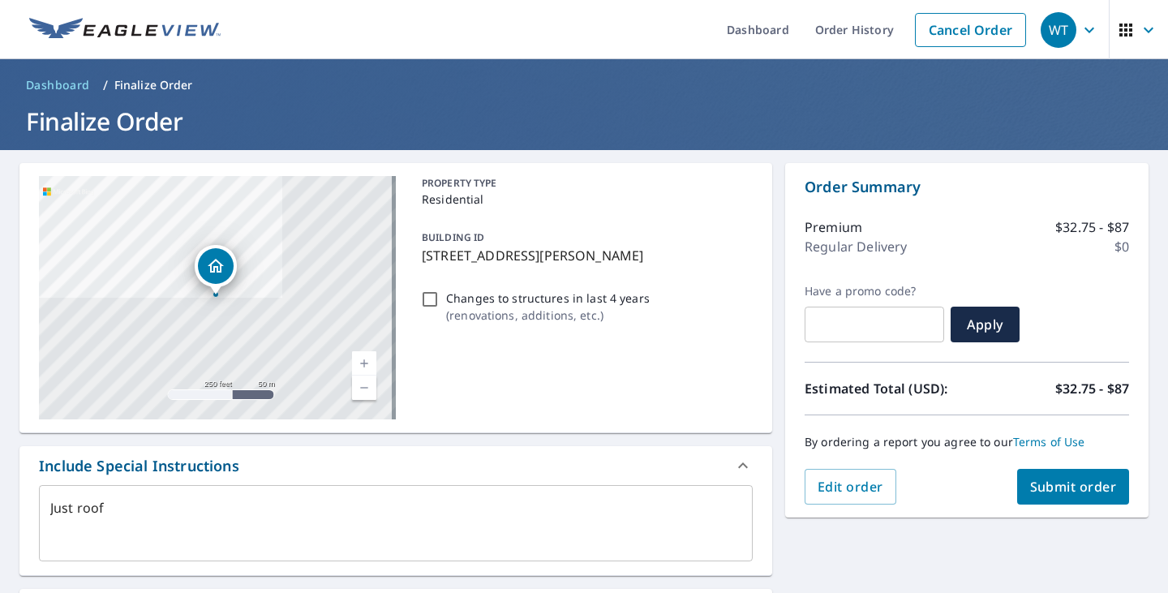
click at [1055, 488] on span "Submit order" at bounding box center [1073, 487] width 87 height 18
type textarea "x"
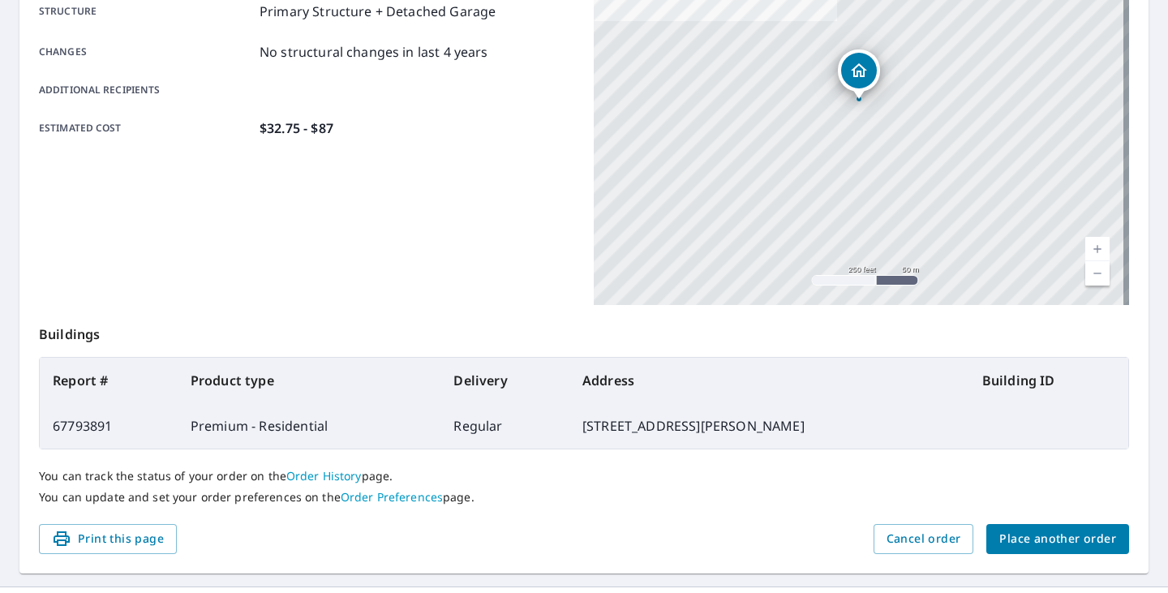
scroll to position [328, 0]
